Goal: Understand process/instructions: Learn how to perform a task or action

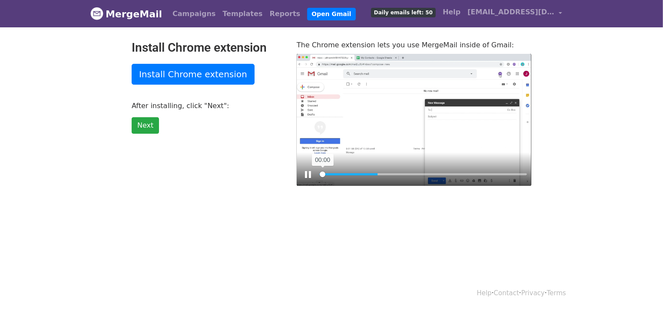
click at [323, 173] on input "Seek" at bounding box center [423, 174] width 208 height 8
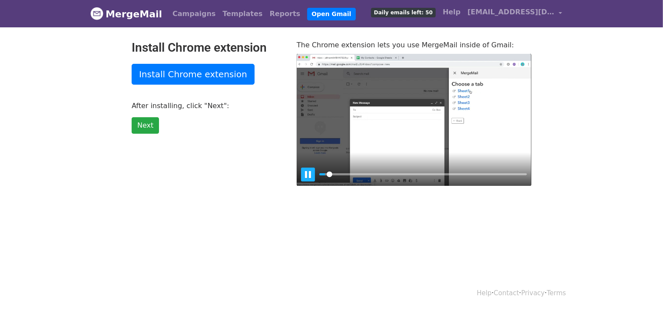
click at [309, 176] on button "Pause Play" at bounding box center [308, 175] width 14 height 14
click at [79, 87] on body "MergeMail Campaigns Templates Reports Open Gmail Daily emails left: 50 Help sla…" at bounding box center [331, 110] width 663 height 221
click at [306, 176] on button "Pause Play" at bounding box center [308, 175] width 14 height 14
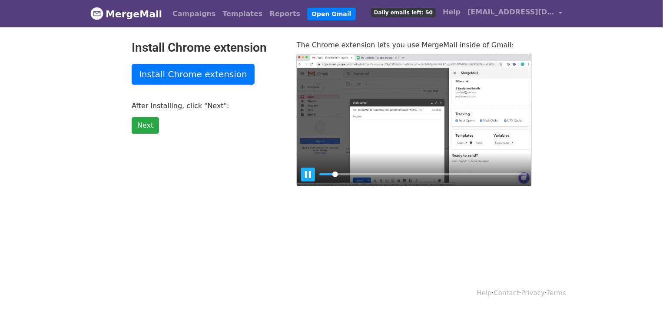
click at [308, 176] on button "Pause Play" at bounding box center [308, 175] width 14 height 14
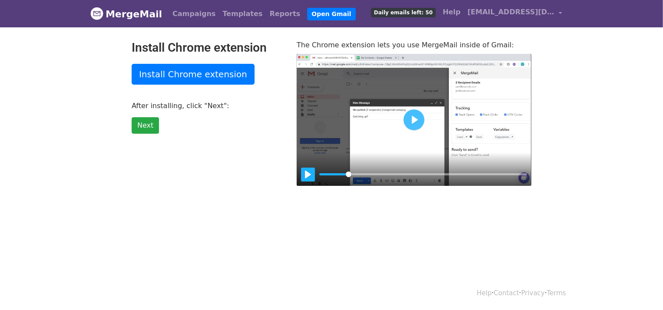
click at [308, 176] on button "Pause Play" at bounding box center [308, 175] width 14 height 14
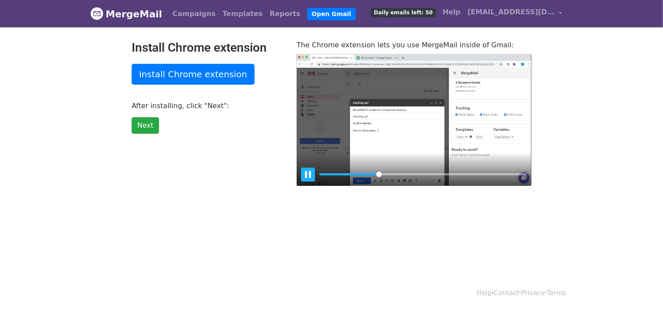
click at [308, 176] on button "Pause Play" at bounding box center [308, 175] width 14 height 14
click at [374, 173] on input "Seek" at bounding box center [423, 174] width 208 height 8
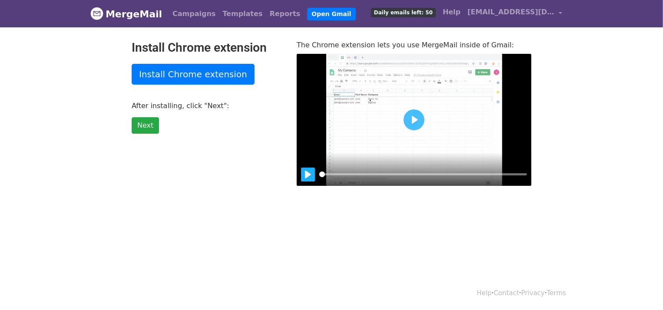
click at [306, 173] on button "Pause Play" at bounding box center [308, 175] width 14 height 14
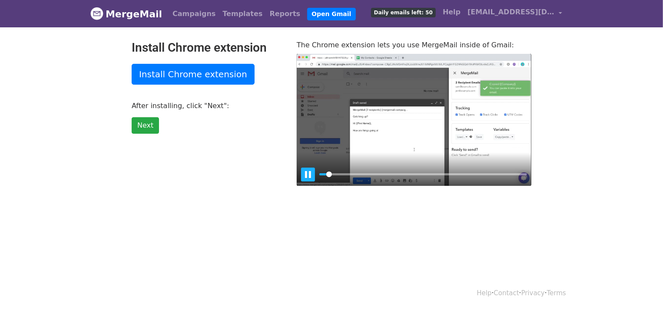
click at [306, 173] on button "Pause Play" at bounding box center [308, 175] width 14 height 14
click at [344, 175] on input "Seek" at bounding box center [423, 174] width 208 height 8
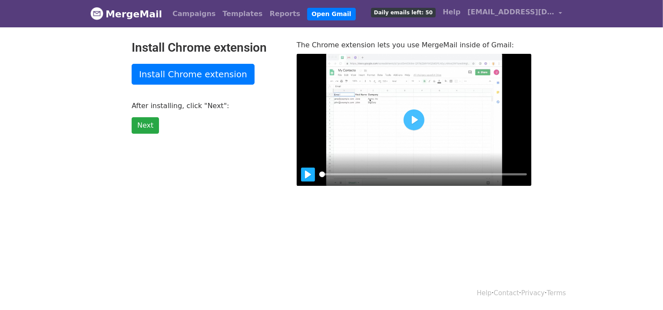
click at [306, 174] on button "Pause Play" at bounding box center [308, 175] width 14 height 14
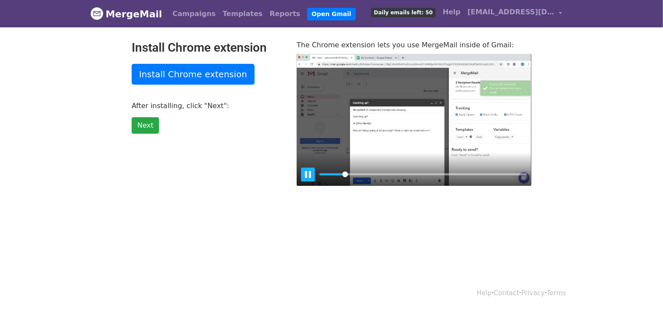
click at [306, 175] on button "Pause Play" at bounding box center [308, 175] width 14 height 14
type input "12.28"
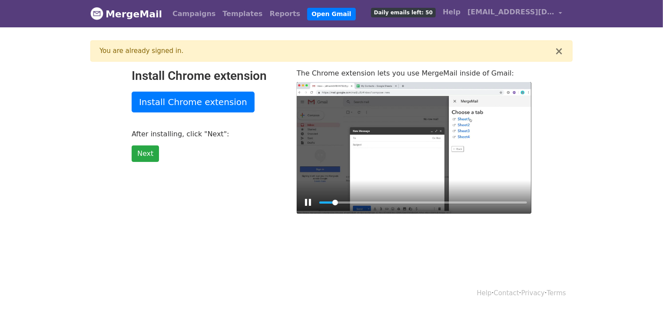
click at [351, 147] on div at bounding box center [414, 148] width 235 height 132
click at [416, 148] on button "Play" at bounding box center [414, 147] width 21 height 21
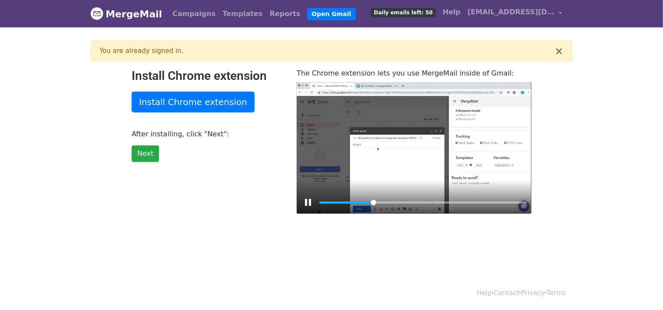
click at [419, 148] on div at bounding box center [414, 148] width 235 height 132
click at [359, 201] on input "Seek" at bounding box center [423, 203] width 208 height 8
click at [349, 201] on input "Seek" at bounding box center [423, 203] width 208 height 8
click at [399, 178] on div at bounding box center [414, 148] width 235 height 132
click at [404, 170] on div at bounding box center [414, 148] width 235 height 132
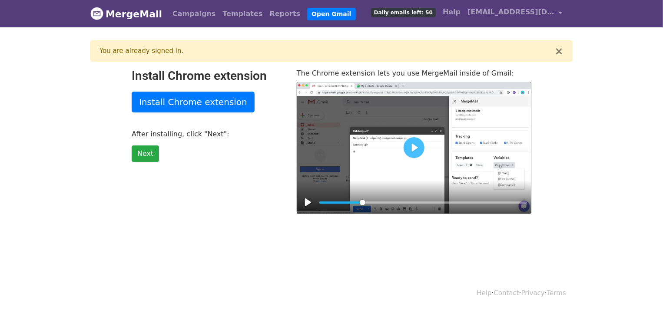
click at [404, 170] on div at bounding box center [414, 148] width 235 height 132
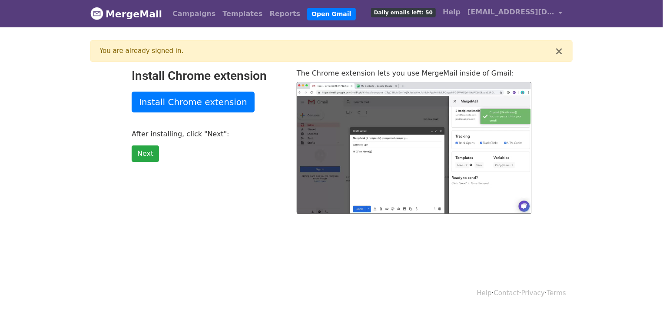
click at [404, 170] on div at bounding box center [414, 148] width 235 height 132
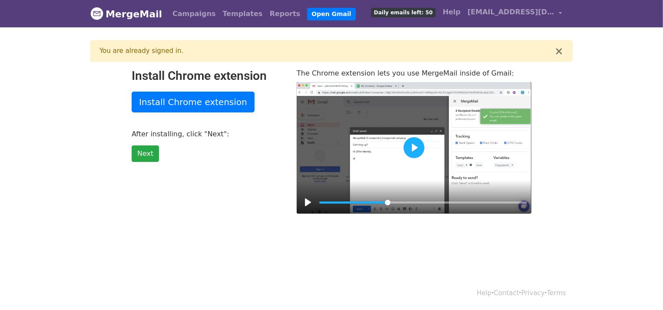
click at [415, 148] on button "Play" at bounding box center [414, 147] width 21 height 21
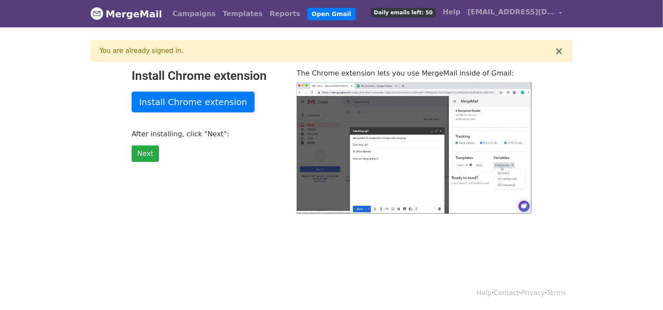
click at [415, 148] on div at bounding box center [414, 148] width 235 height 132
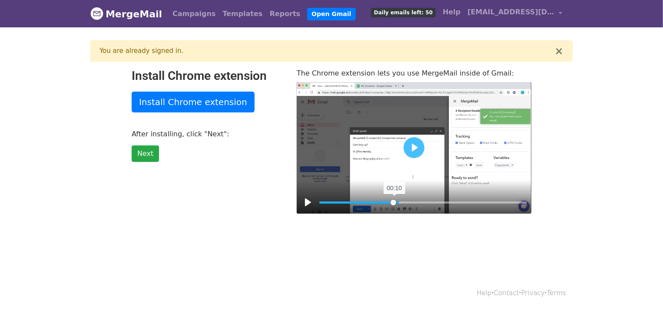
click at [394, 201] on input "Seek" at bounding box center [423, 203] width 208 height 8
click at [388, 201] on input "Seek" at bounding box center [423, 203] width 208 height 8
click at [384, 202] on input "Seek" at bounding box center [423, 203] width 208 height 8
click at [411, 149] on button "Play" at bounding box center [414, 147] width 21 height 21
click at [413, 151] on div at bounding box center [414, 148] width 235 height 132
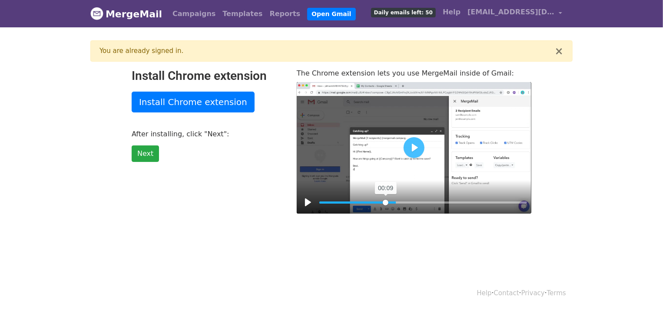
click at [386, 202] on input "Seek" at bounding box center [423, 203] width 208 height 8
click at [413, 148] on button "Play" at bounding box center [414, 147] width 21 height 21
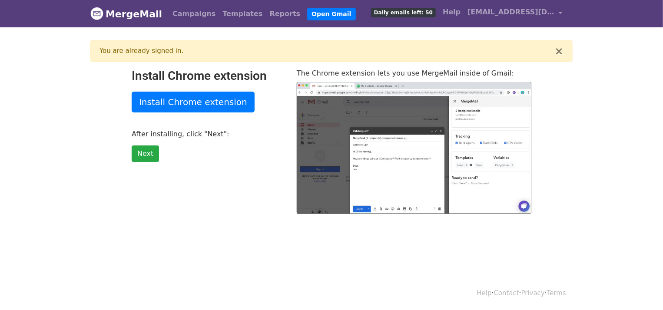
click at [413, 148] on div at bounding box center [414, 148] width 235 height 132
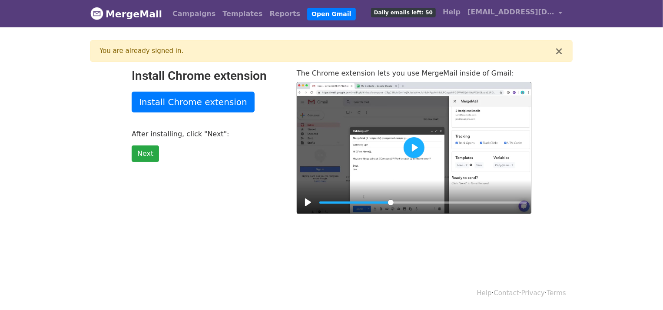
click at [413, 148] on button "Play" at bounding box center [414, 147] width 21 height 21
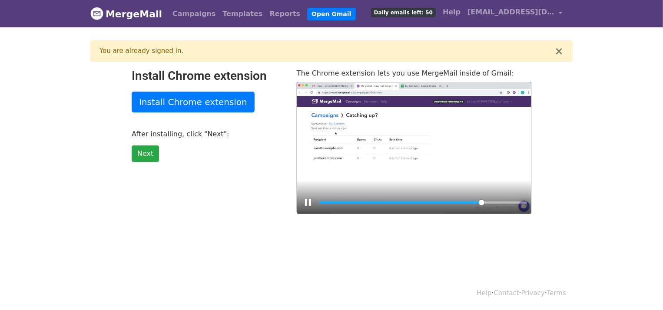
click at [404, 161] on div at bounding box center [414, 148] width 235 height 132
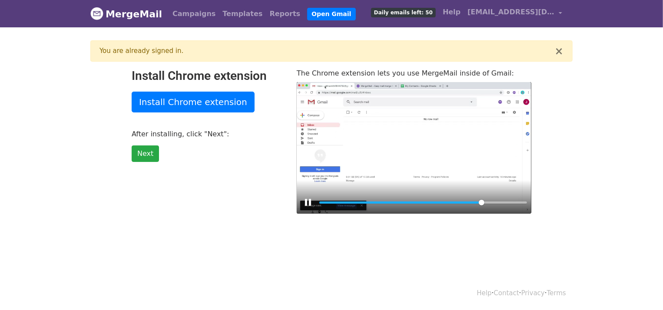
type input "79.22"
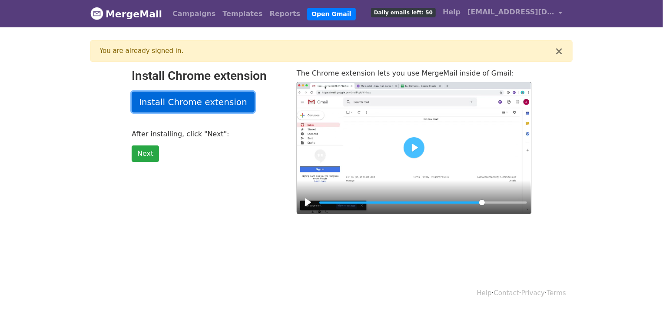
click at [183, 106] on link "Install Chrome extension" at bounding box center [193, 102] width 123 height 21
